Goal: Task Accomplishment & Management: Manage account settings

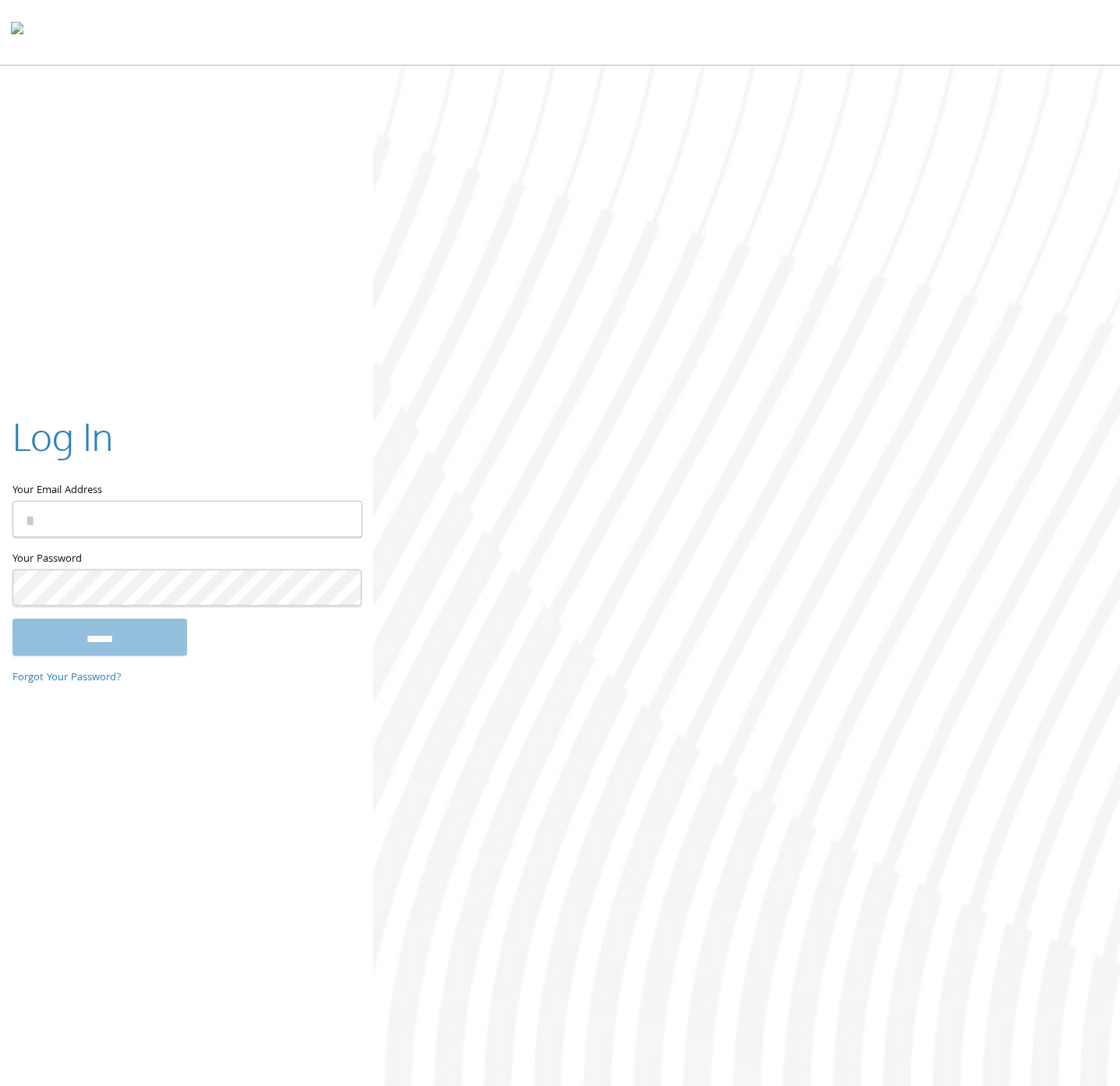
click at [189, 512] on input "Your Email Address" at bounding box center [187, 518] width 350 height 37
type input "**********"
click at [12, 618] on input "******" at bounding box center [99, 637] width 175 height 38
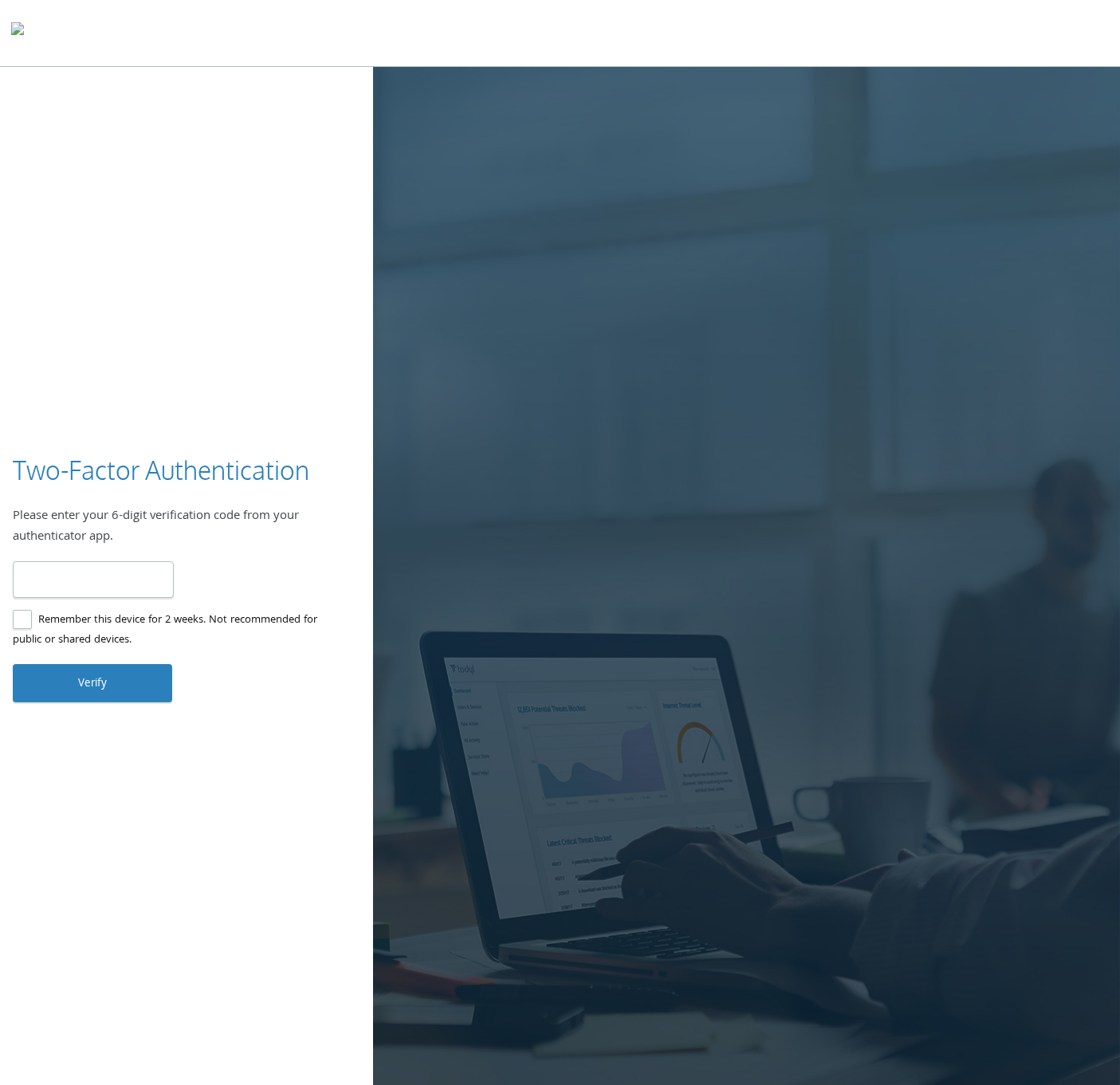
type input "******"
